Goal: Task Accomplishment & Management: Complete application form

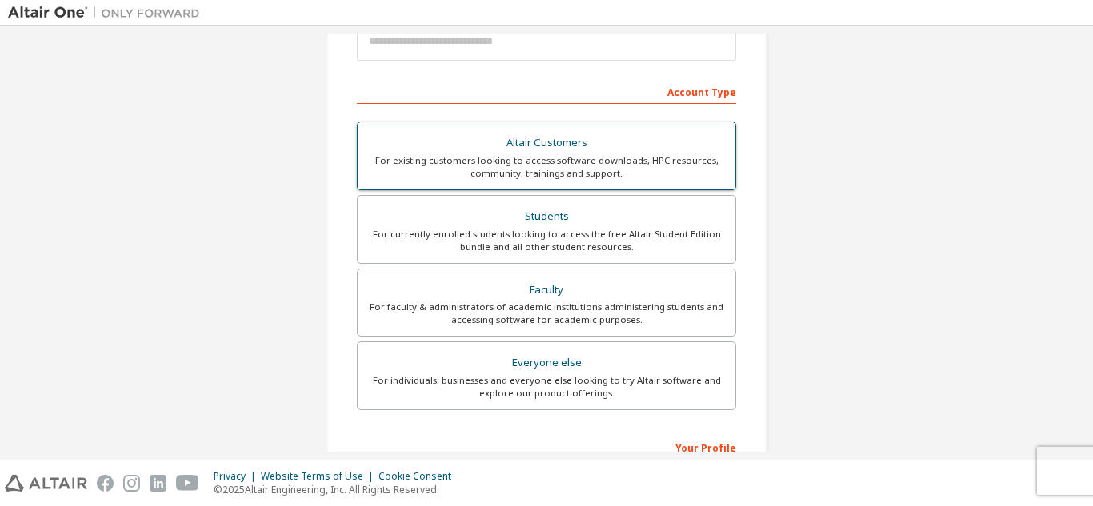
scroll to position [209, 0]
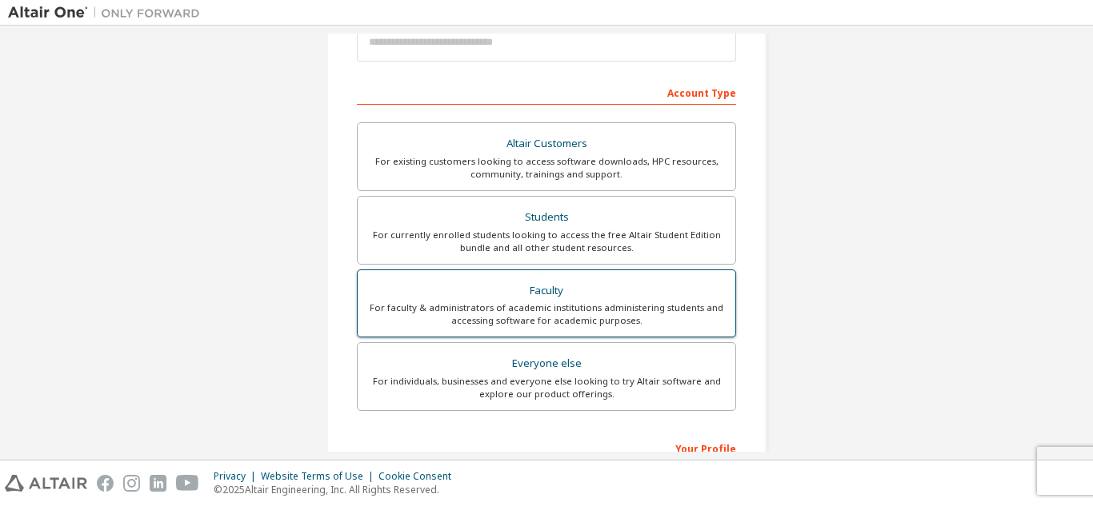
click at [561, 286] on div "Faculty" at bounding box center [546, 291] width 358 height 22
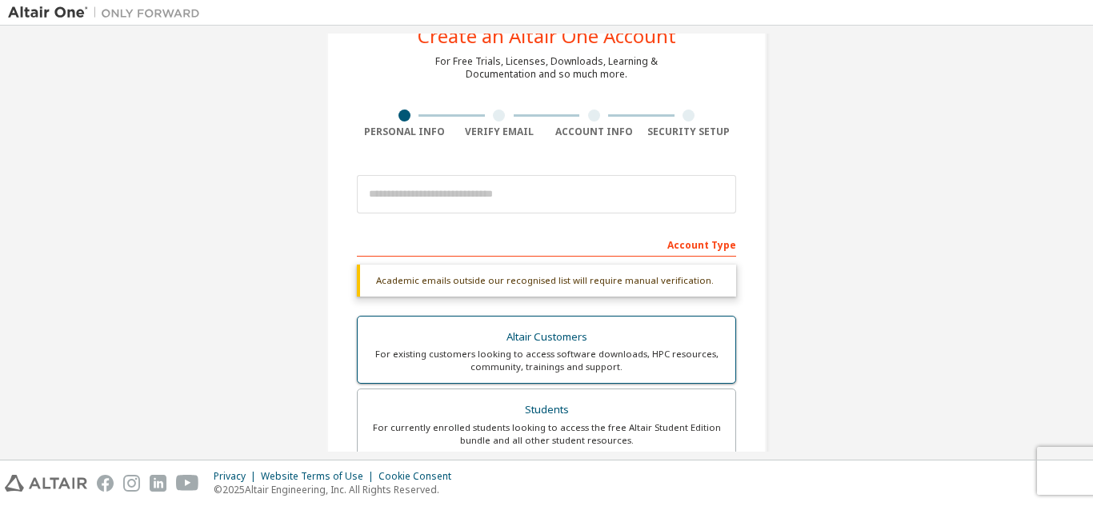
scroll to position [0, 0]
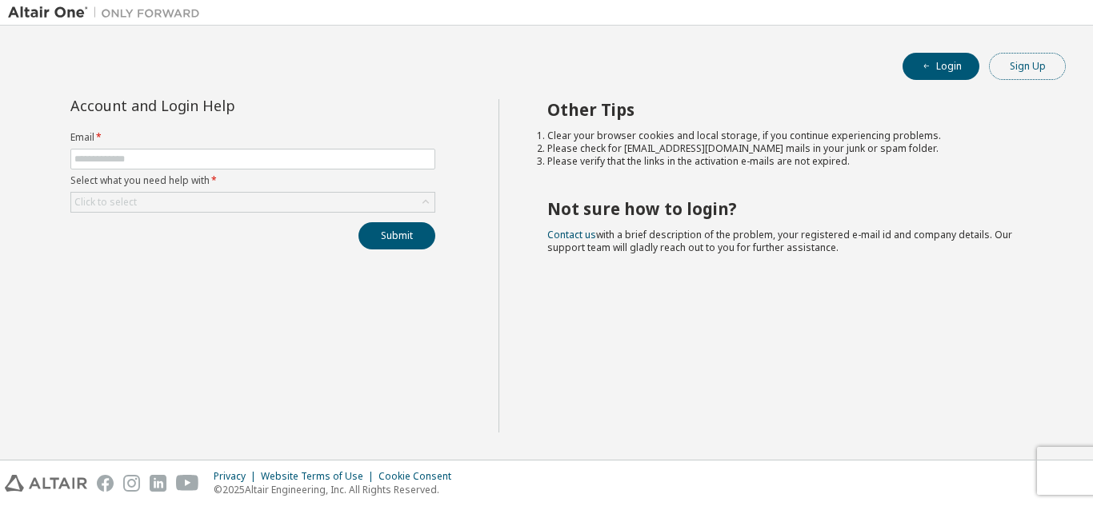
click at [1040, 70] on button "Sign Up" at bounding box center [1027, 66] width 77 height 27
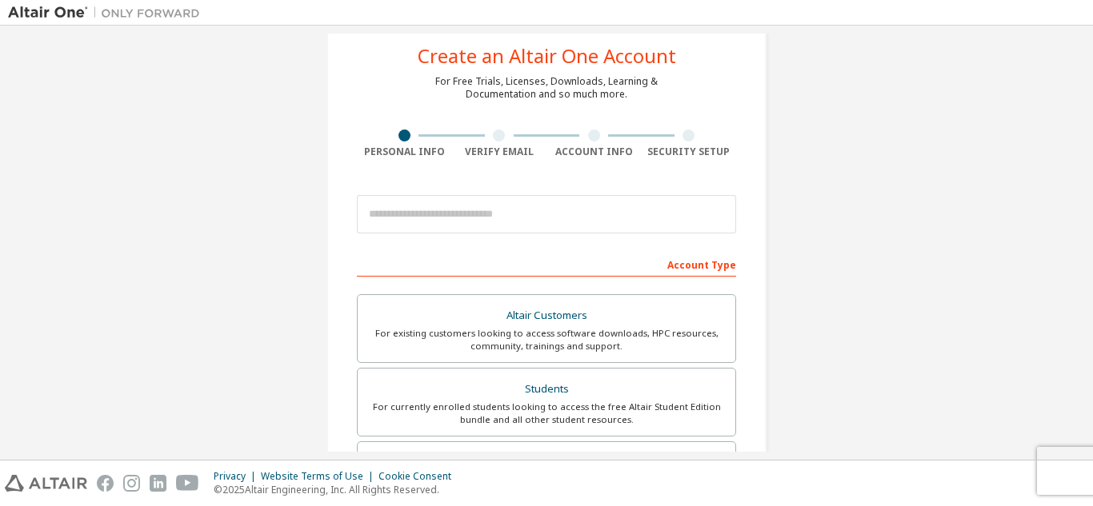
scroll to position [34, 0]
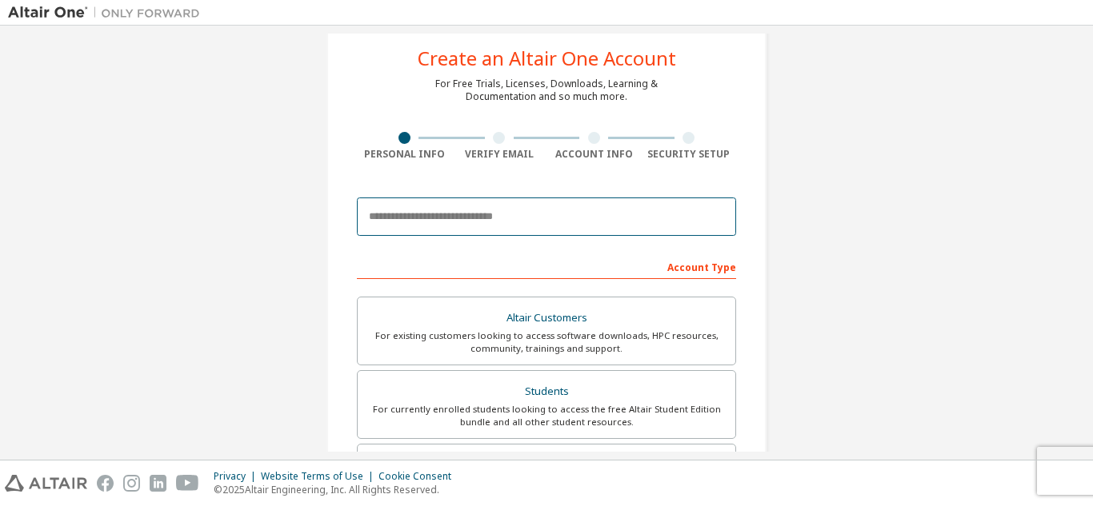
click at [451, 217] on input "email" at bounding box center [546, 217] width 379 height 38
click at [488, 217] on input "email" at bounding box center [546, 217] width 379 height 38
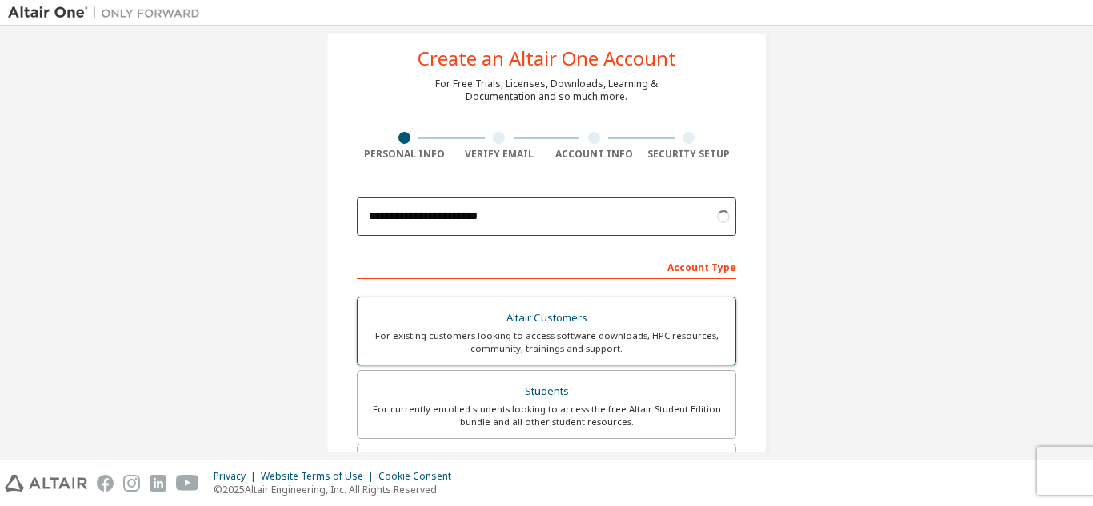
type input "**********"
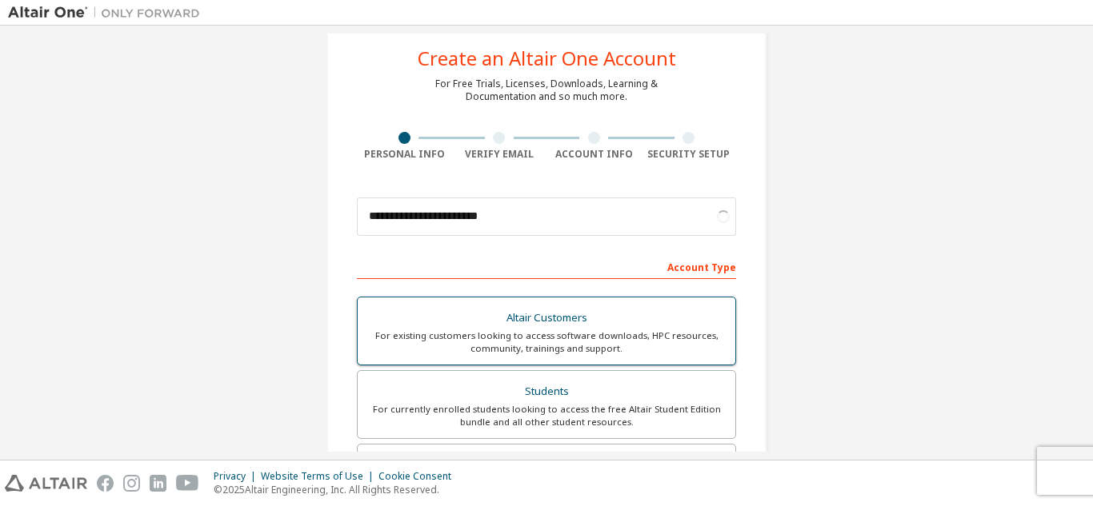
click at [553, 331] on div "For existing customers looking to access software downloads, HPC resources, com…" at bounding box center [546, 343] width 358 height 26
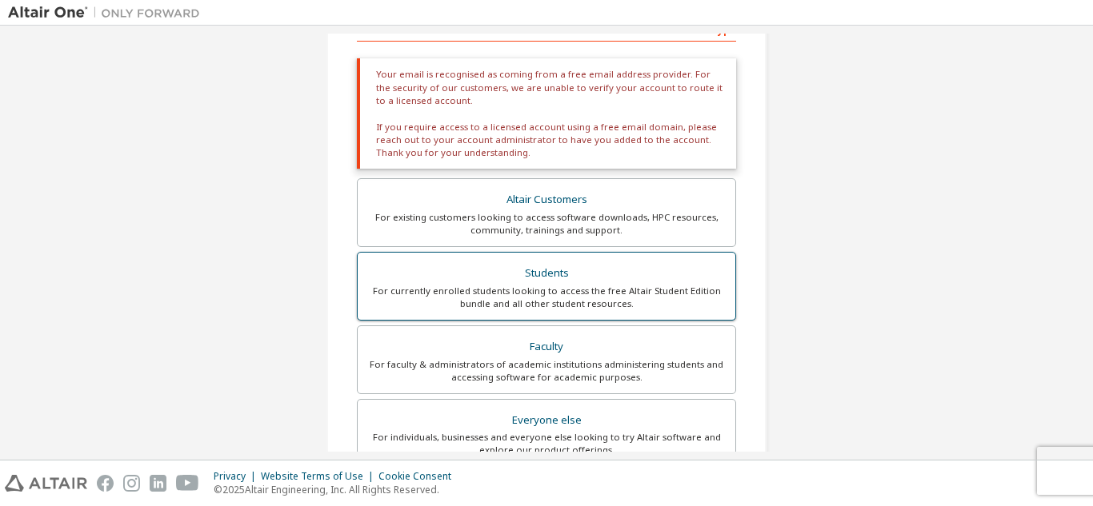
scroll to position [266, 0]
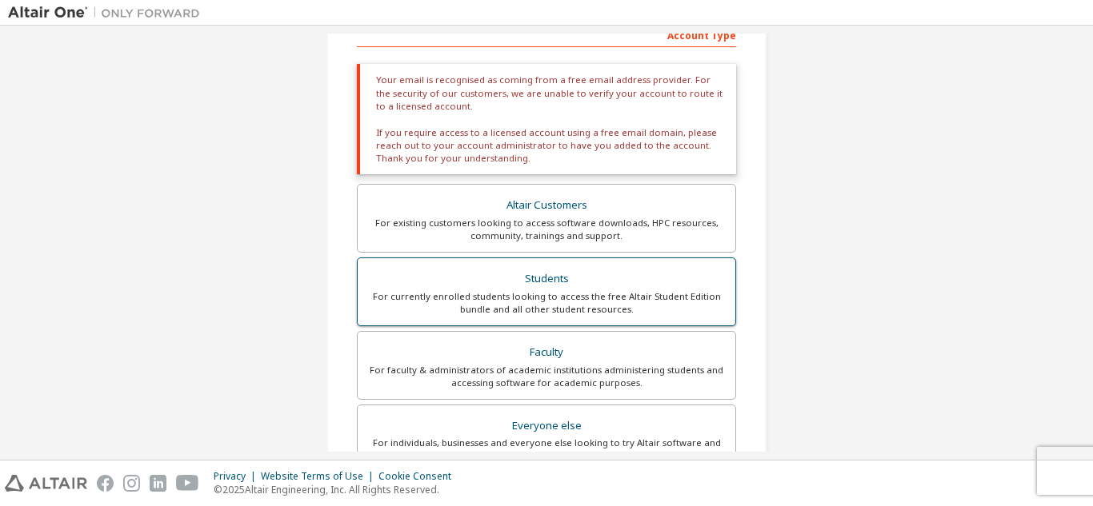
click at [589, 274] on div "Students" at bounding box center [546, 279] width 358 height 22
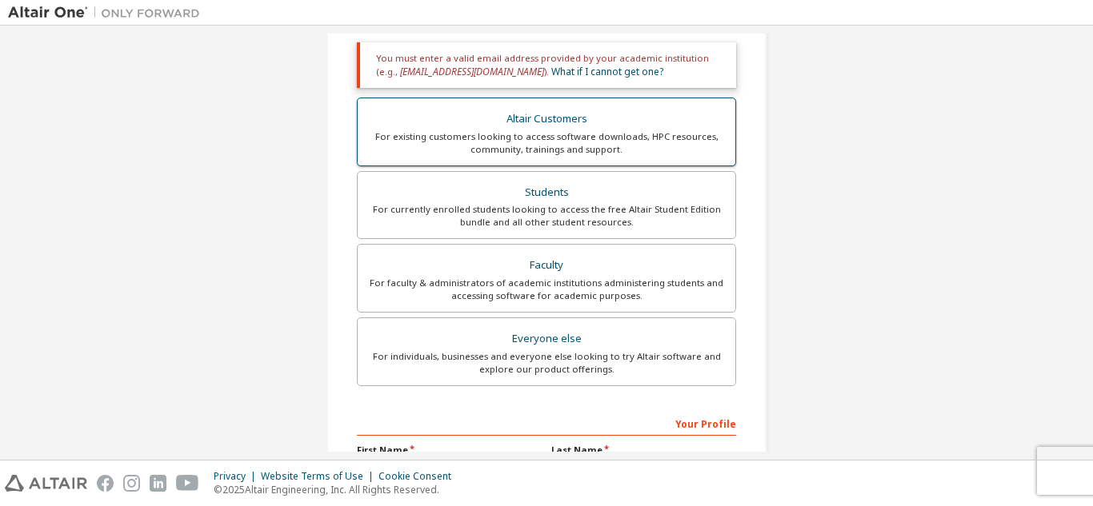
scroll to position [290, 0]
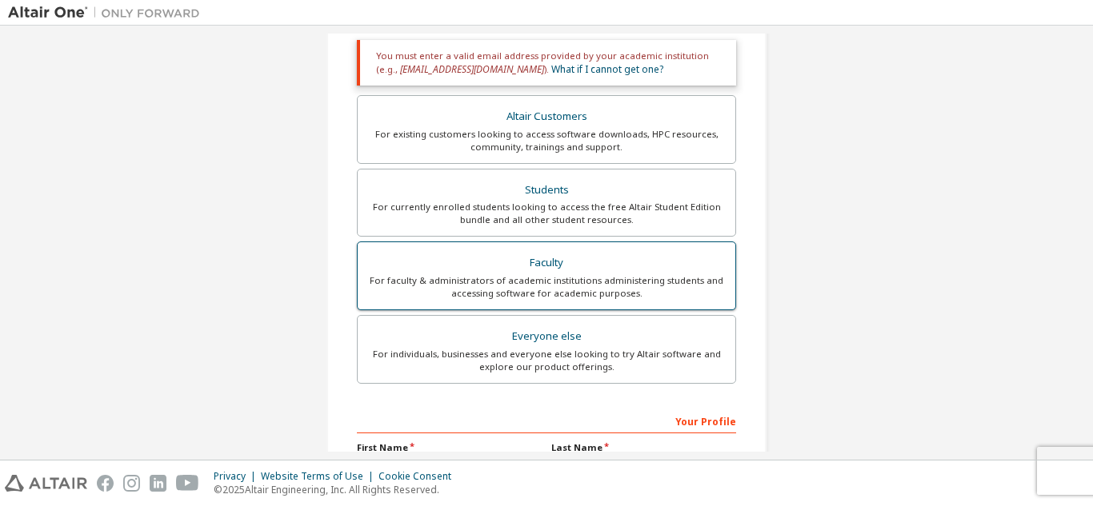
click at [570, 270] on div "Faculty" at bounding box center [546, 263] width 358 height 22
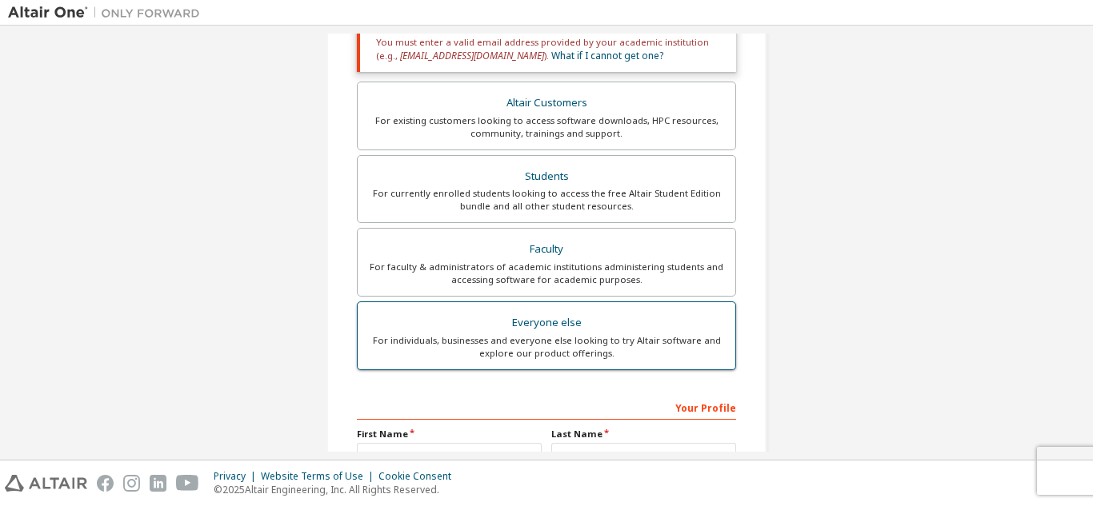
scroll to position [314, 0]
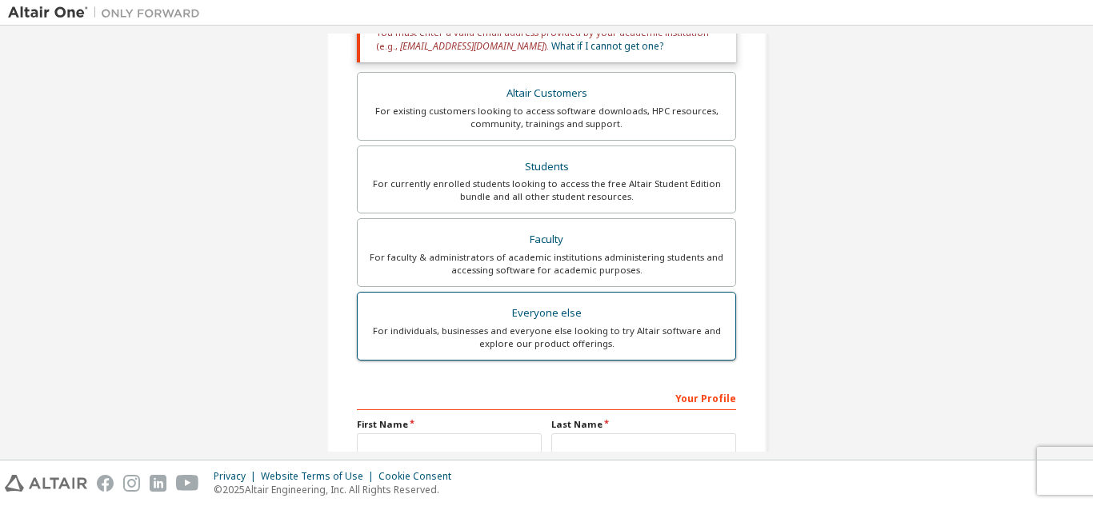
click at [573, 321] on div "Everyone else" at bounding box center [546, 313] width 358 height 22
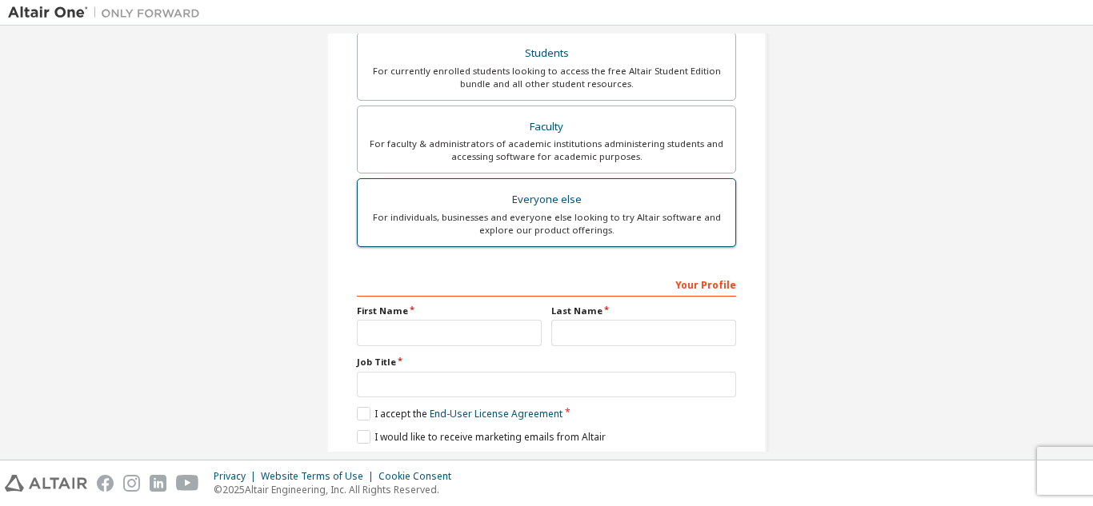
scroll to position [429, 0]
